Goal: Transaction & Acquisition: Register for event/course

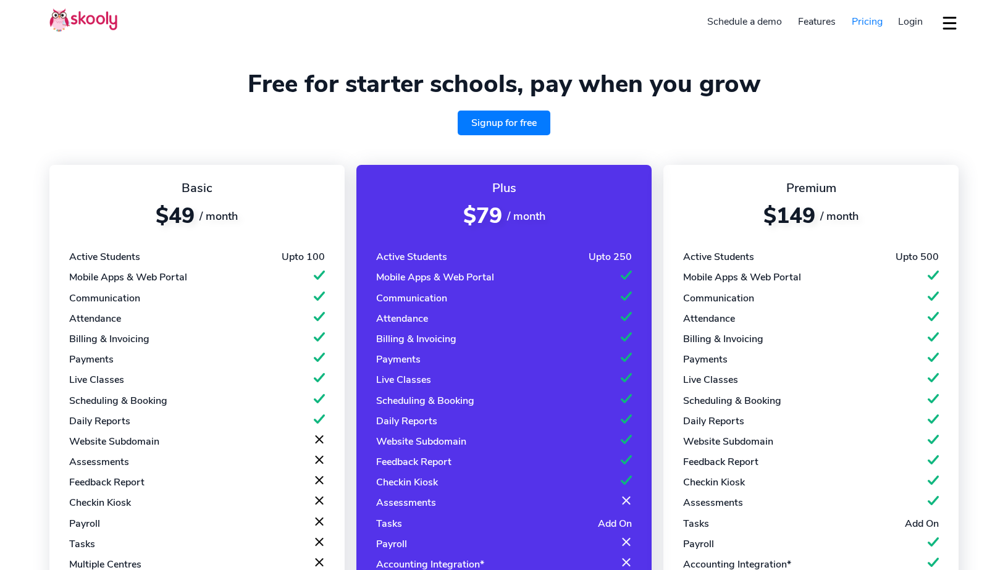
select select "en"
select select "65"
select select "Singapore"
select select "Asia/Singapore"
click at [466, 122] on link "Signup for free" at bounding box center [504, 123] width 93 height 25
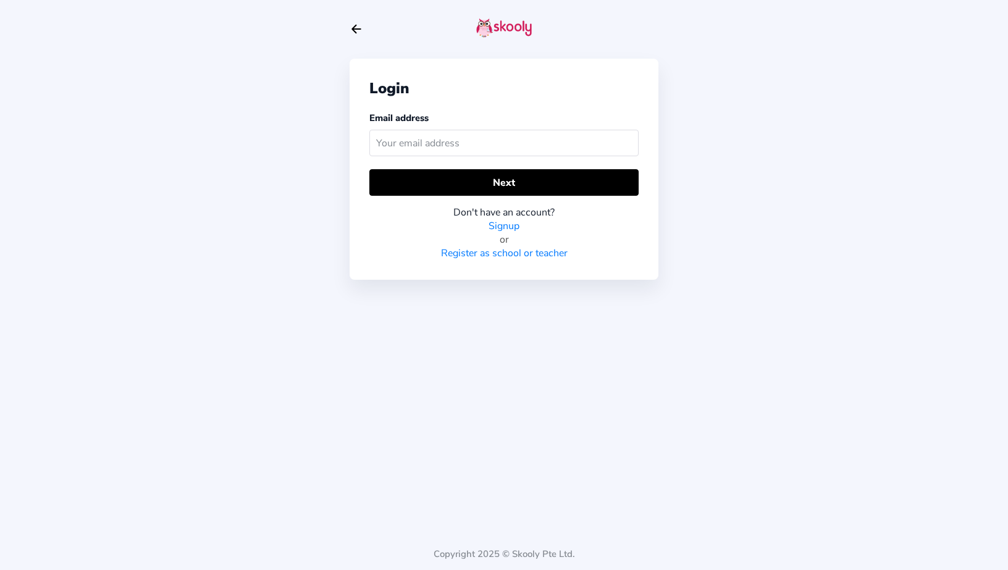
click at [856, 25] on div "Login Email address Next Don't have an account? Signup or Register as school or…" at bounding box center [504, 285] width 1008 height 570
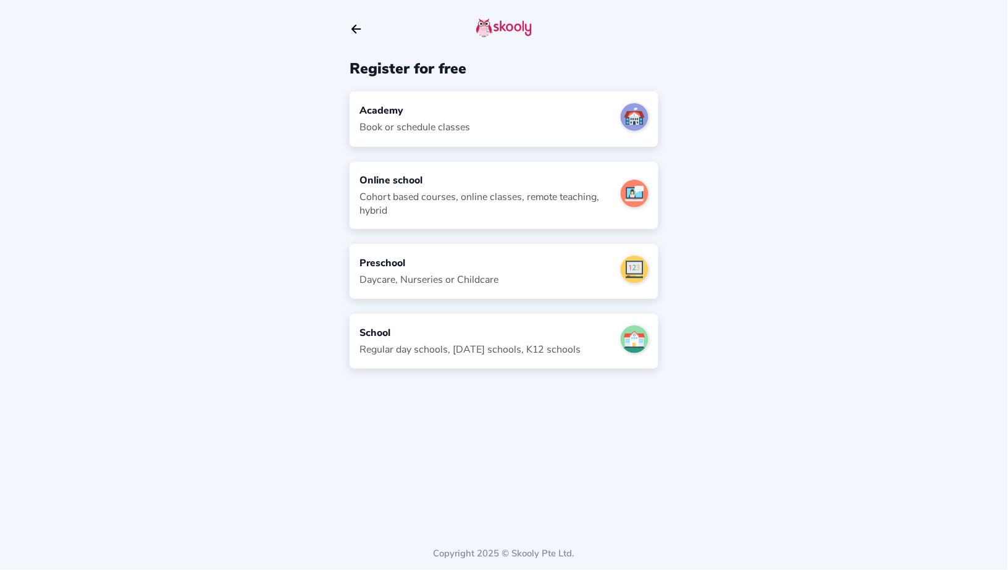
click at [398, 109] on div "Academy" at bounding box center [415, 111] width 111 height 14
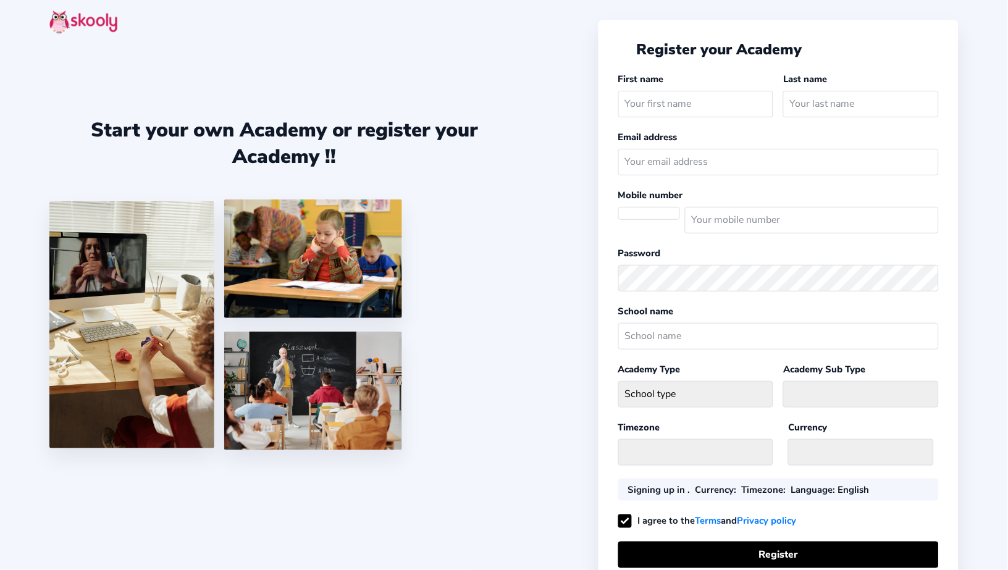
select select "SG"
select select "[GEOGRAPHIC_DATA]/[GEOGRAPHIC_DATA]"
select select "SGD $"
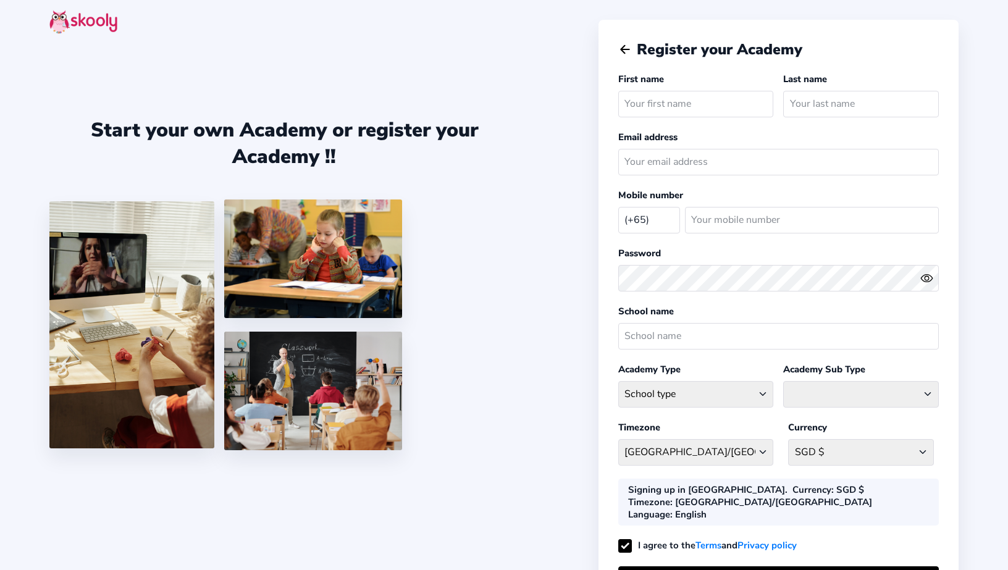
select select "SG"
click at [623, 48] on icon "Arrow Back" at bounding box center [625, 50] width 14 height 14
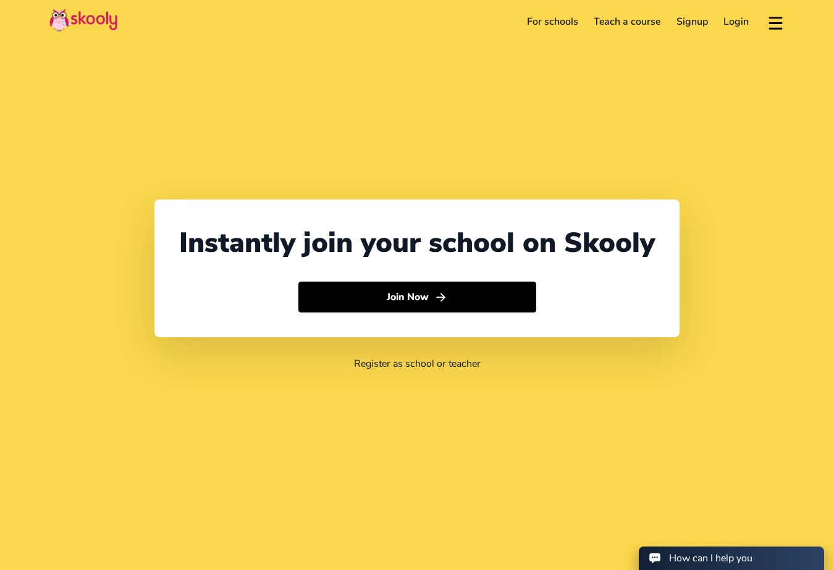
select select "65"
select select "[GEOGRAPHIC_DATA]"
select select "[GEOGRAPHIC_DATA]/[GEOGRAPHIC_DATA]"
click at [539, 19] on link "For schools" at bounding box center [551, 22] width 67 height 20
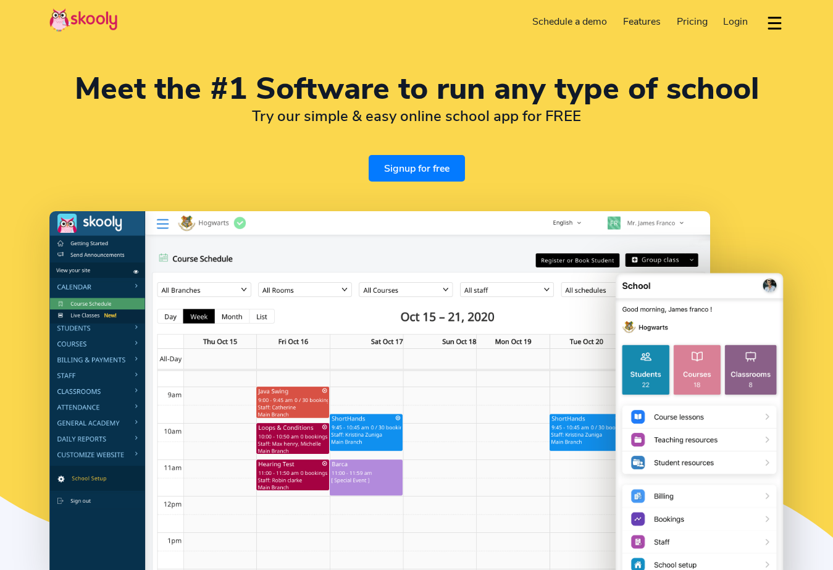
select select "en"
select select "65"
select select "[GEOGRAPHIC_DATA]"
select select "[GEOGRAPHIC_DATA]/[GEOGRAPHIC_DATA]"
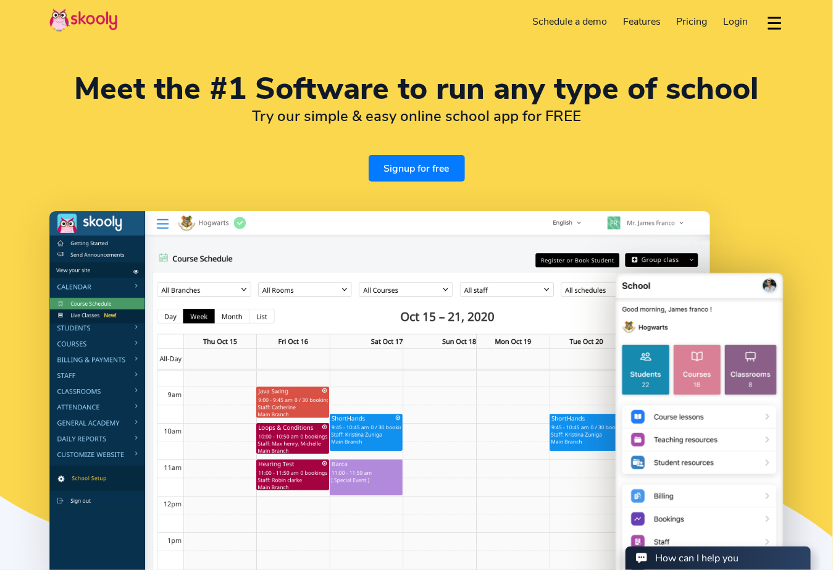
click at [530, 20] on link "Schedule a demo" at bounding box center [570, 22] width 91 height 20
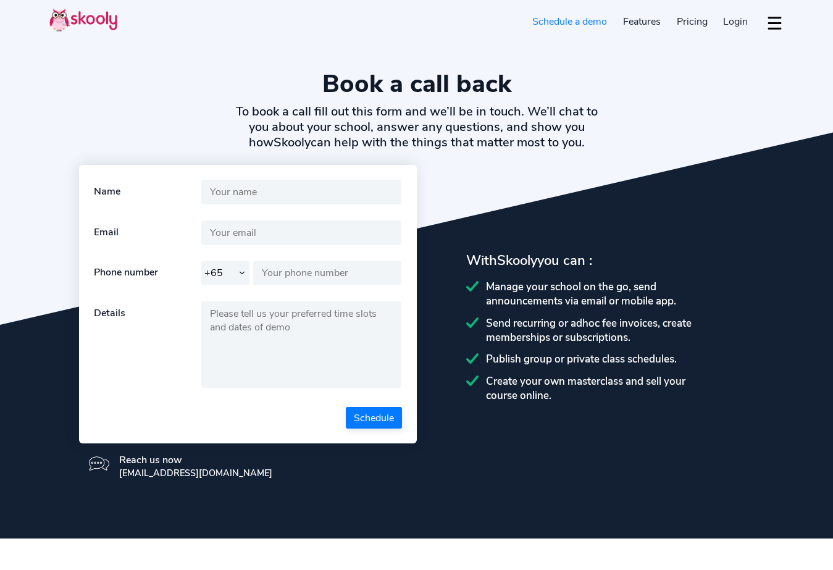
select select "65"
select select "en"
select select "65"
select select "[GEOGRAPHIC_DATA]"
select select "[GEOGRAPHIC_DATA]/[GEOGRAPHIC_DATA]"
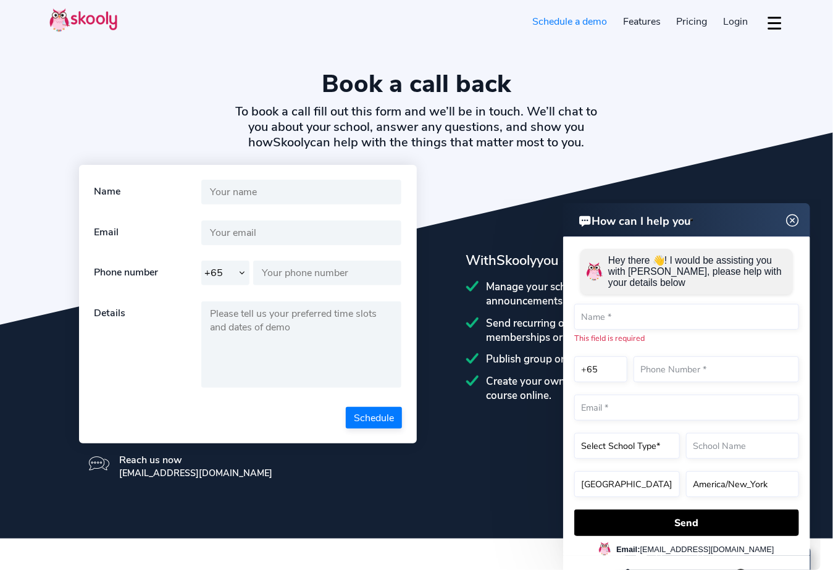
click at [790, 219] on img at bounding box center [792, 220] width 23 height 15
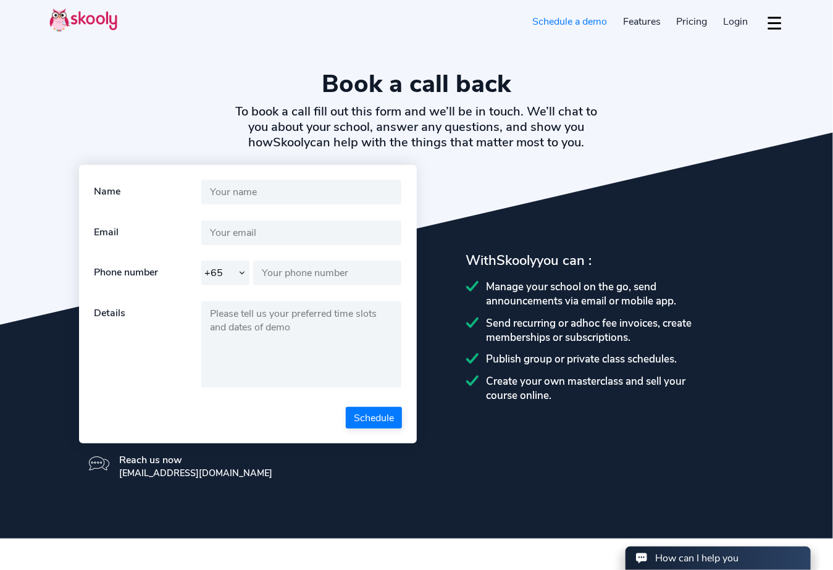
click at [604, 234] on section "Book a call back To book a call fill out this form and we’ll be in touch. We’ll…" at bounding box center [416, 269] width 833 height 539
click at [569, 22] on link "Schedule a demo" at bounding box center [570, 22] width 91 height 20
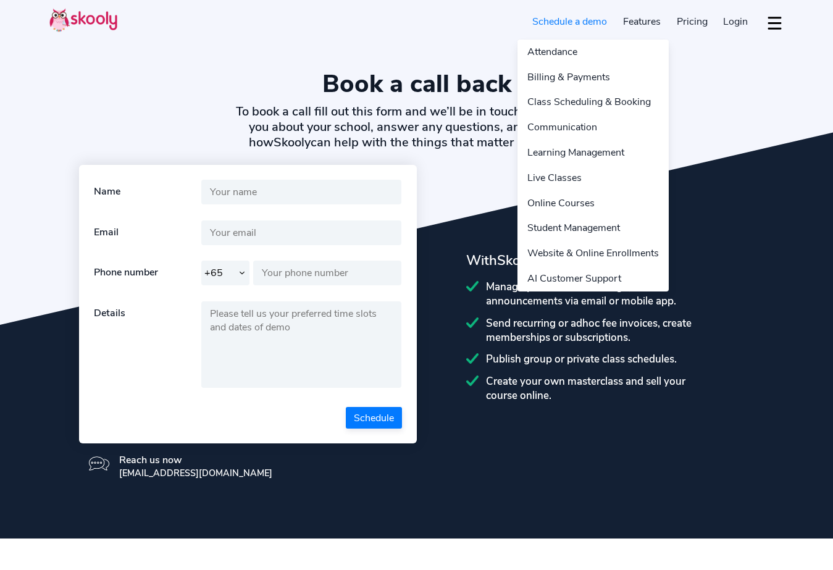
select select "65"
select select "en"
select select "65"
select select "Singapore"
select select "Asia/Singapore"
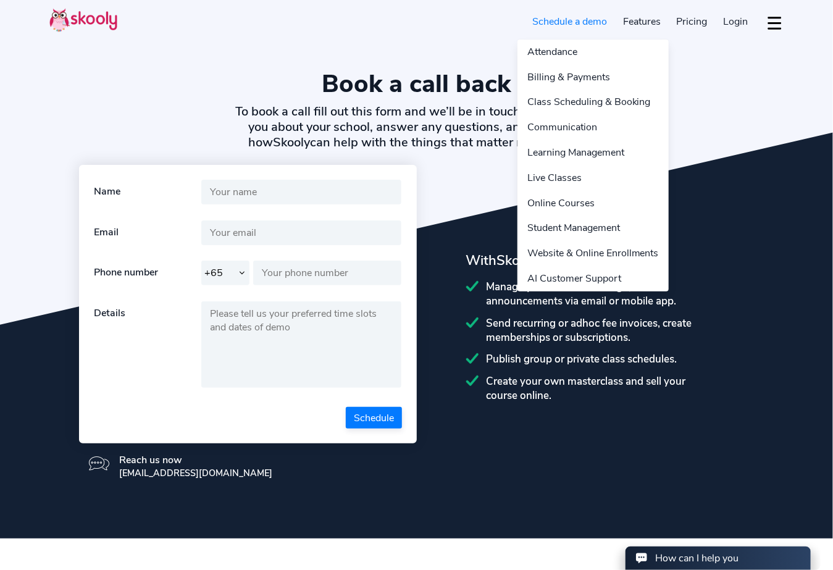
click at [637, 26] on link "Features" at bounding box center [642, 22] width 54 height 20
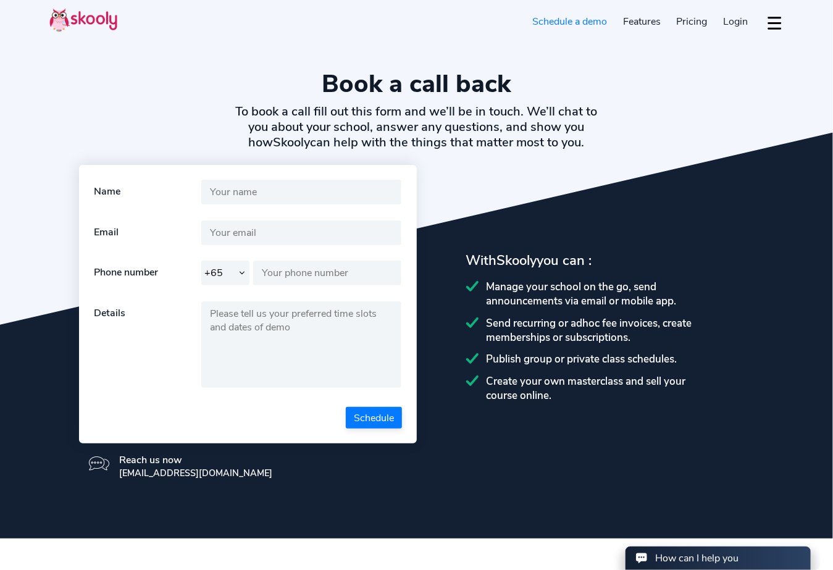
click at [534, 26] on link "Schedule a demo" at bounding box center [570, 22] width 91 height 20
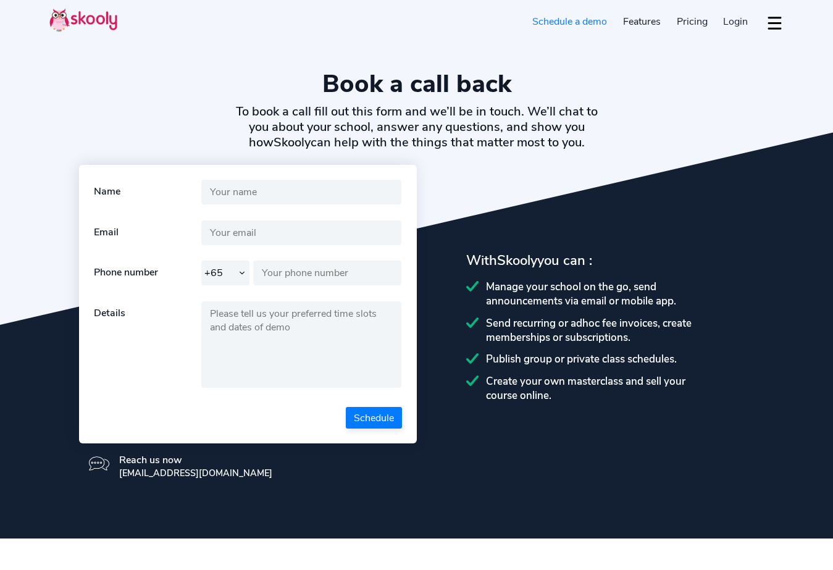
select select "65"
select select "en"
select select "65"
select select "[GEOGRAPHIC_DATA]"
select select "[GEOGRAPHIC_DATA]/[GEOGRAPHIC_DATA]"
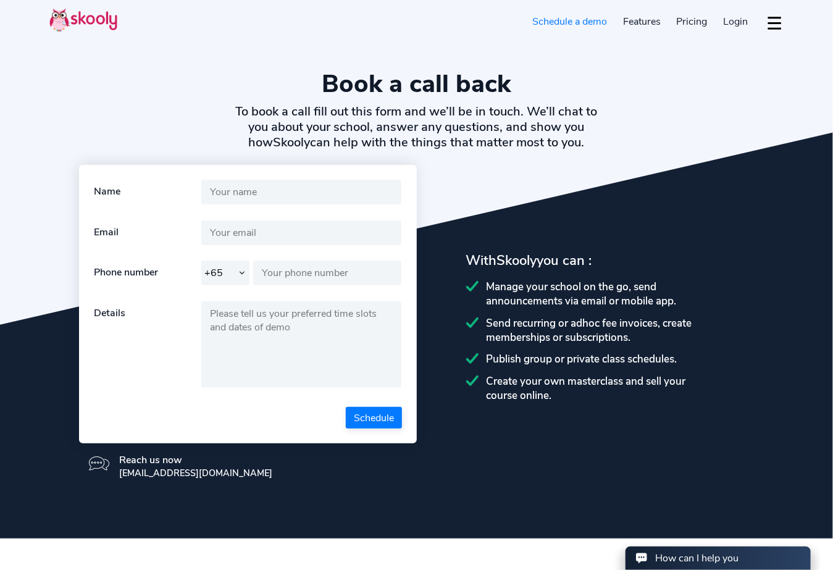
click at [690, 23] on span "Pricing" at bounding box center [692, 22] width 31 height 14
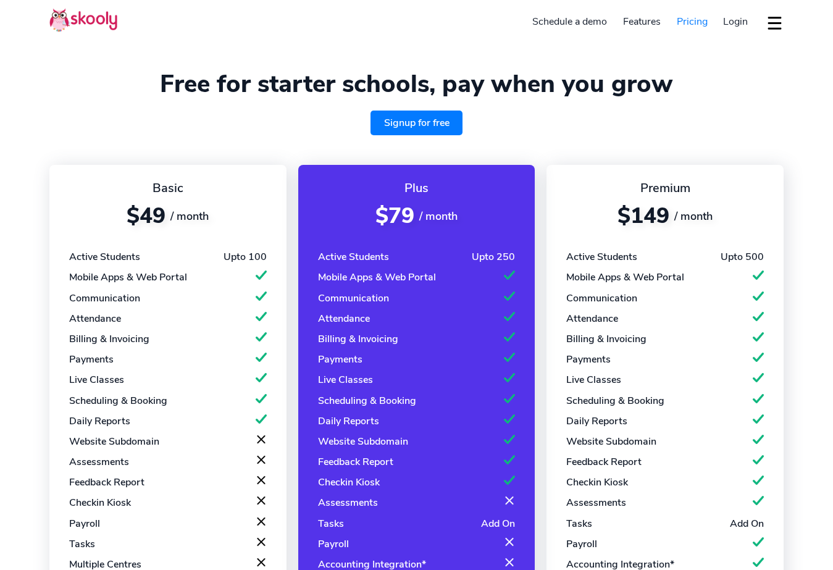
select select "en"
select select "65"
select select "[GEOGRAPHIC_DATA]"
select select "[GEOGRAPHIC_DATA]/[GEOGRAPHIC_DATA]"
click at [743, 22] on span "Login" at bounding box center [735, 22] width 25 height 14
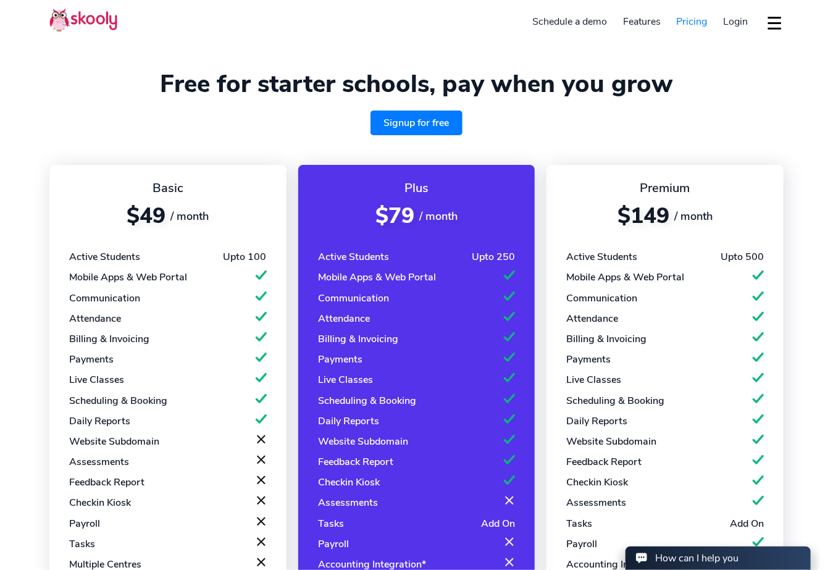
click at [86, 32] on link at bounding box center [83, 22] width 68 height 28
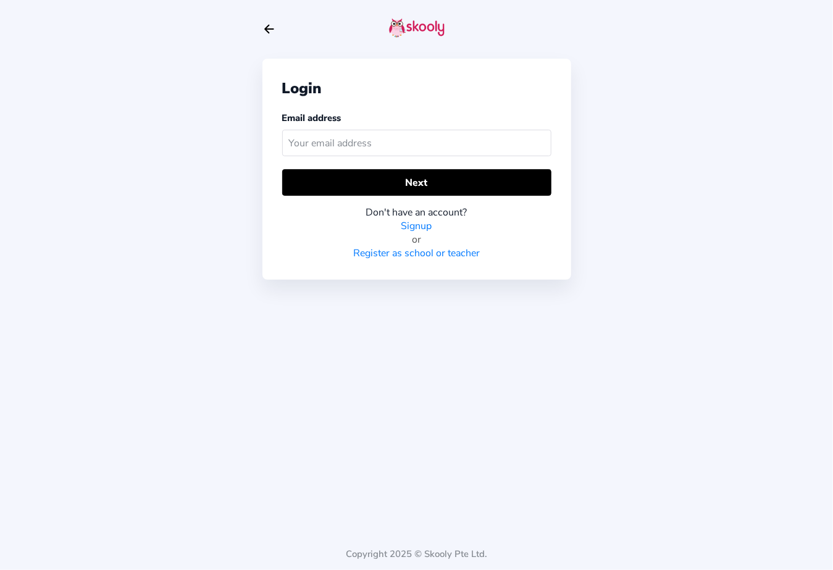
drag, startPoint x: 241, startPoint y: 70, endPoint x: 248, endPoint y: 64, distance: 9.6
click at [241, 70] on div "Login Email address Next Don't have an account? Signup or Register as school or…" at bounding box center [416, 285] width 833 height 570
click at [269, 30] on icon "Arrow Back" at bounding box center [270, 29] width 14 height 14
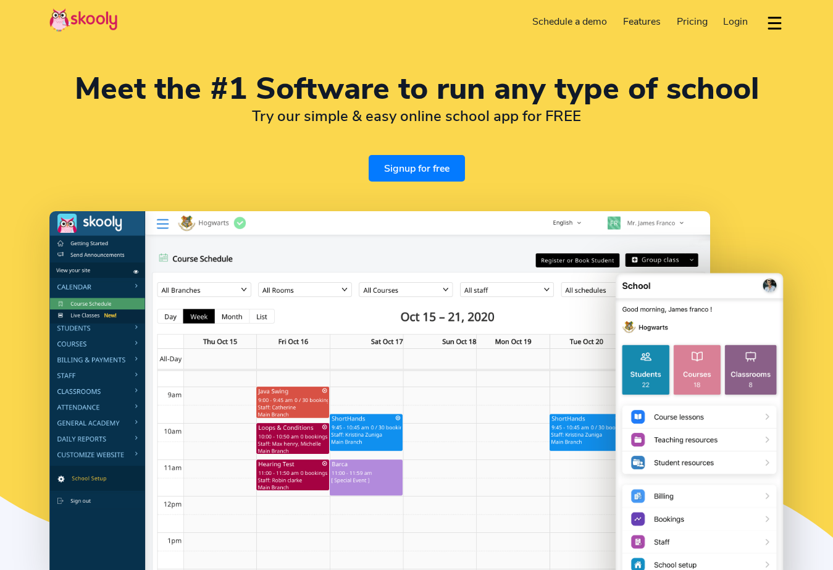
select select "en"
select select "65"
select select "[GEOGRAPHIC_DATA]"
select select "[GEOGRAPHIC_DATA]/[GEOGRAPHIC_DATA]"
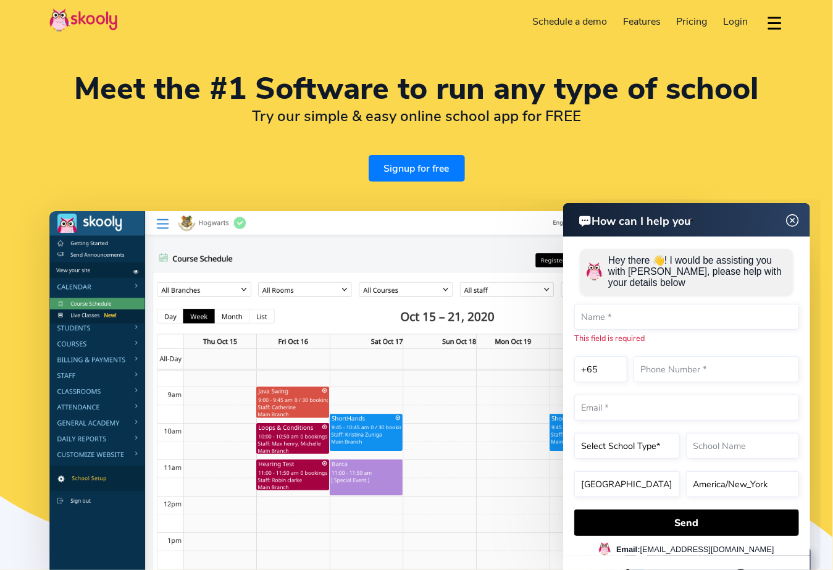
click at [793, 217] on img at bounding box center [792, 220] width 23 height 15
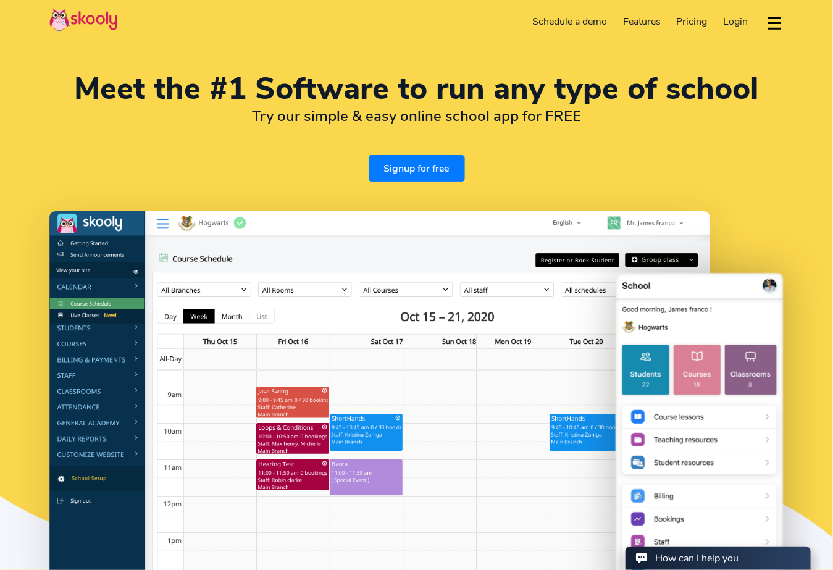
click at [442, 166] on link "Signup for free" at bounding box center [417, 168] width 96 height 27
click at [455, 170] on link "Signup for free" at bounding box center [417, 168] width 96 height 27
click at [410, 166] on link "Signup for free" at bounding box center [417, 168] width 96 height 27
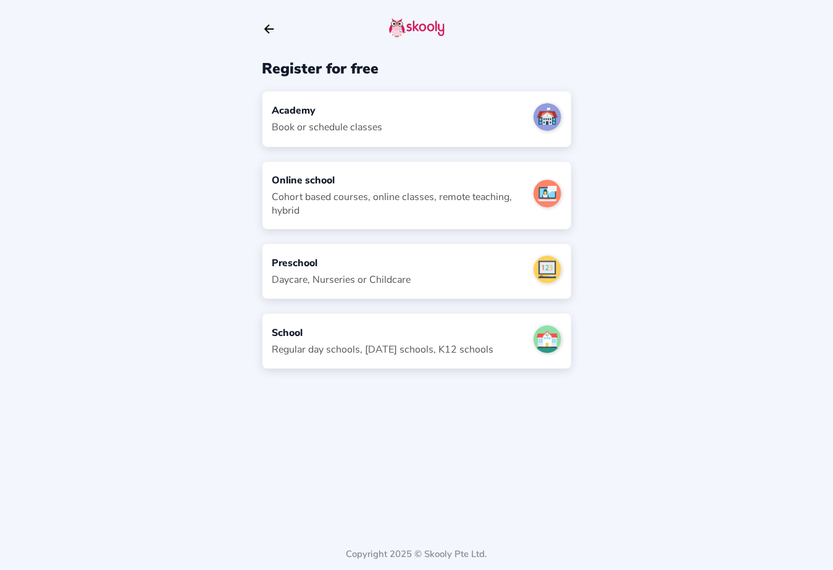
click at [267, 25] on icon "Arrow Back" at bounding box center [270, 29] width 14 height 14
click at [265, 27] on icon "Arrow Back" at bounding box center [270, 29] width 14 height 14
